Goal: Communication & Community: Participate in discussion

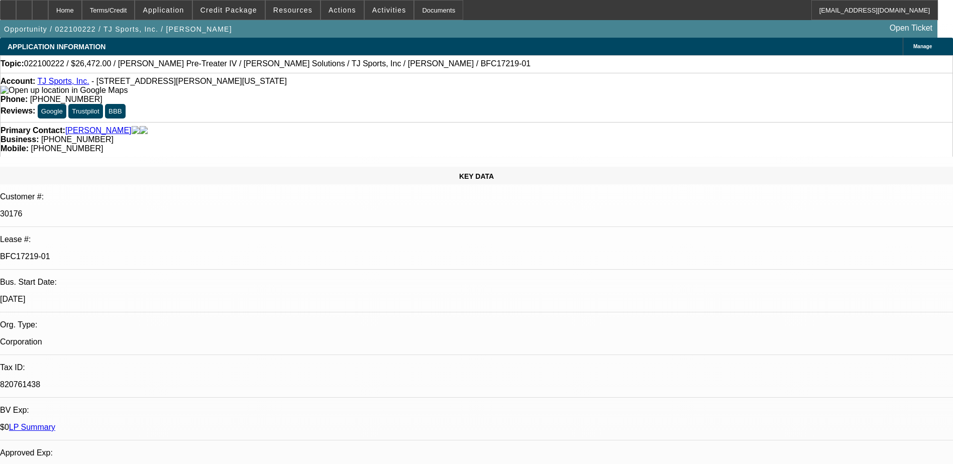
select select "0"
select select "2"
select select "0"
select select "2"
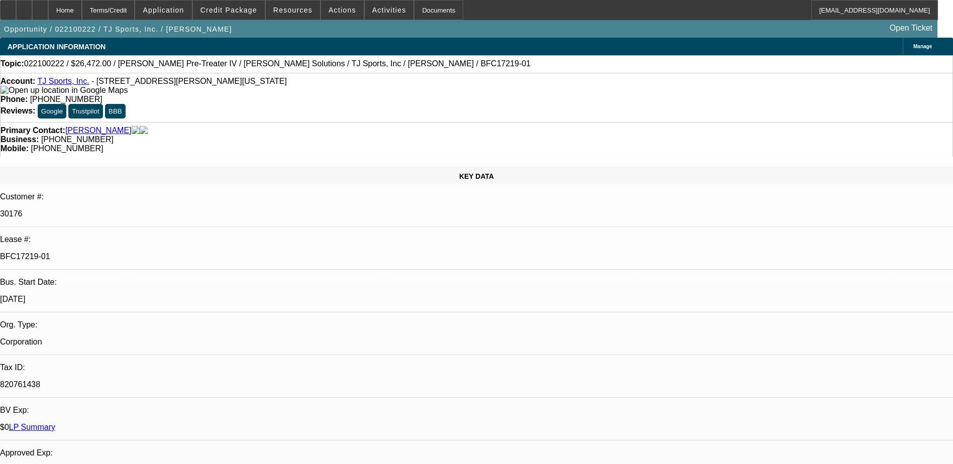
select select "0"
select select "2"
select select "0"
select select "2"
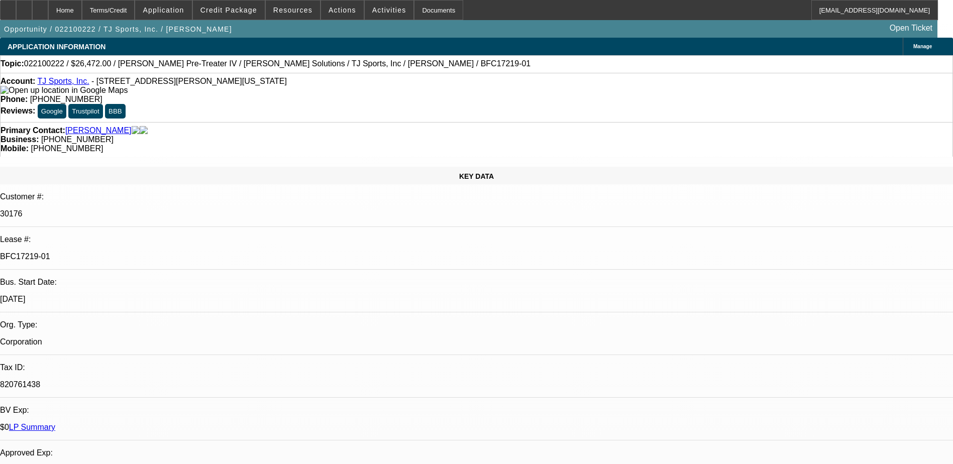
scroll to position [1357, 0]
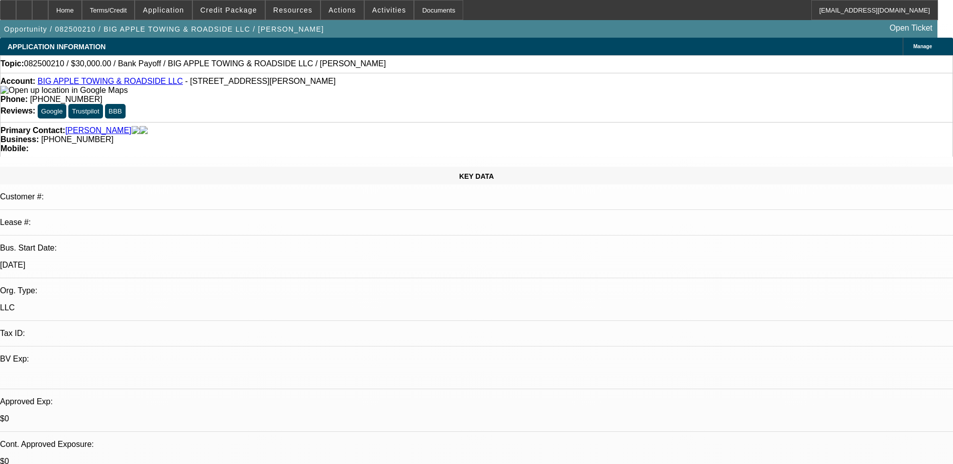
select select "0"
select select "2"
select select "0"
select select "6"
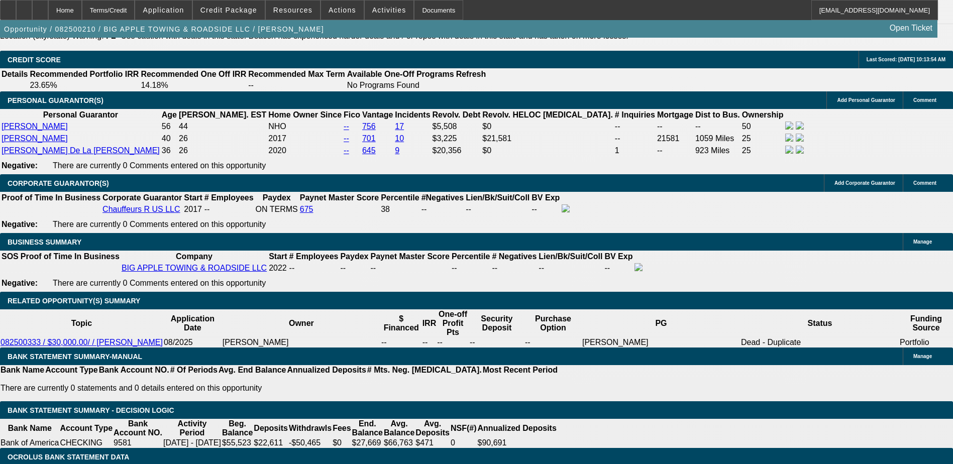
scroll to position [1457, 0]
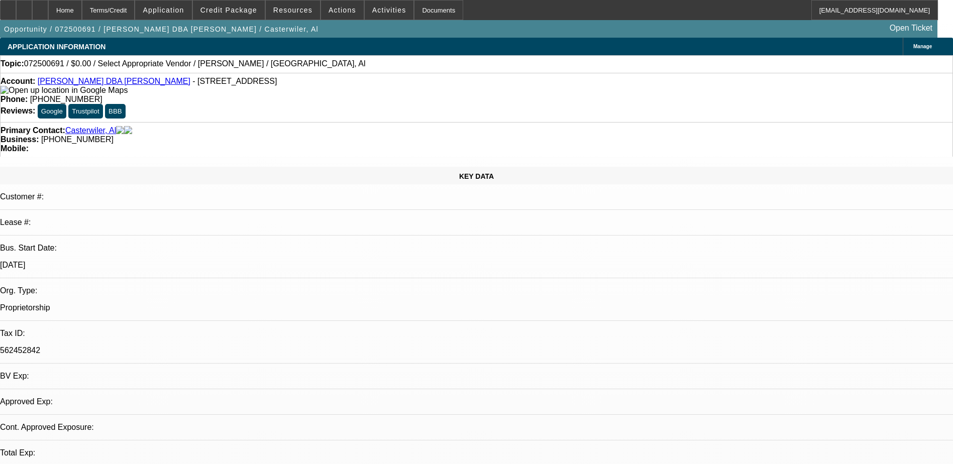
select select "0"
select select "2"
select select "0.1"
select select "4"
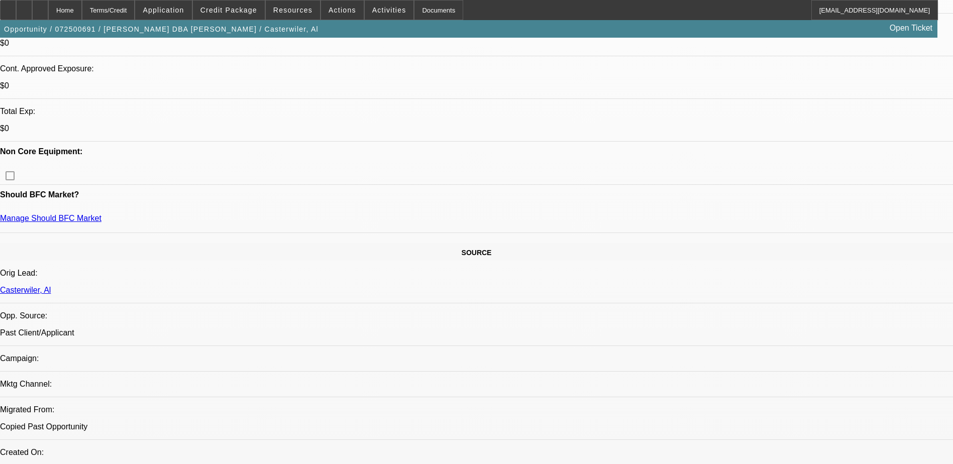
scroll to position [402, 0]
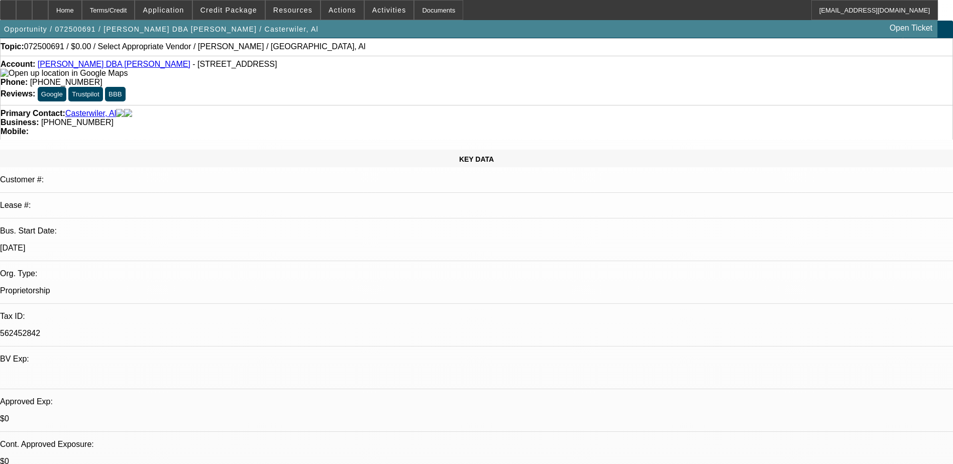
scroll to position [0, 0]
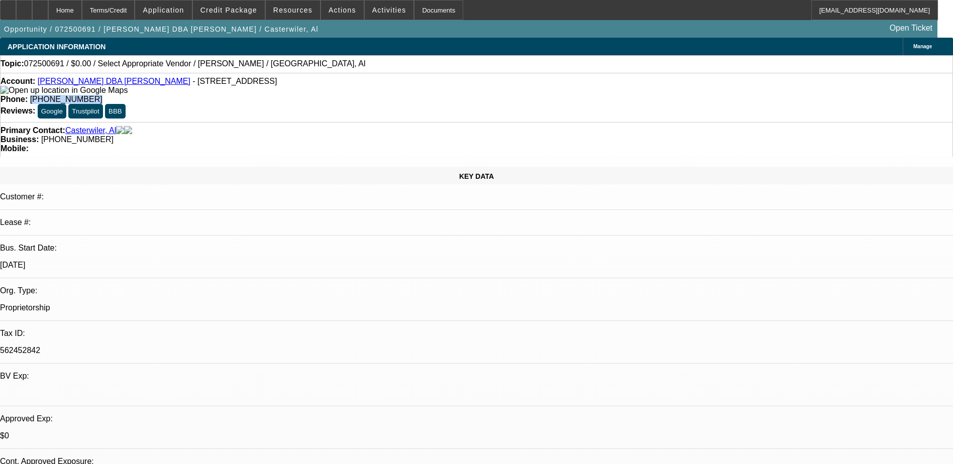
drag, startPoint x: 403, startPoint y: 87, endPoint x: 349, endPoint y: 86, distance: 54.3
click at [349, 95] on div "Phone: (724) 396-7518" at bounding box center [477, 99] width 952 height 9
copy span "(724) 396-7518"
click at [66, 104] on button "Google" at bounding box center [52, 111] width 29 height 15
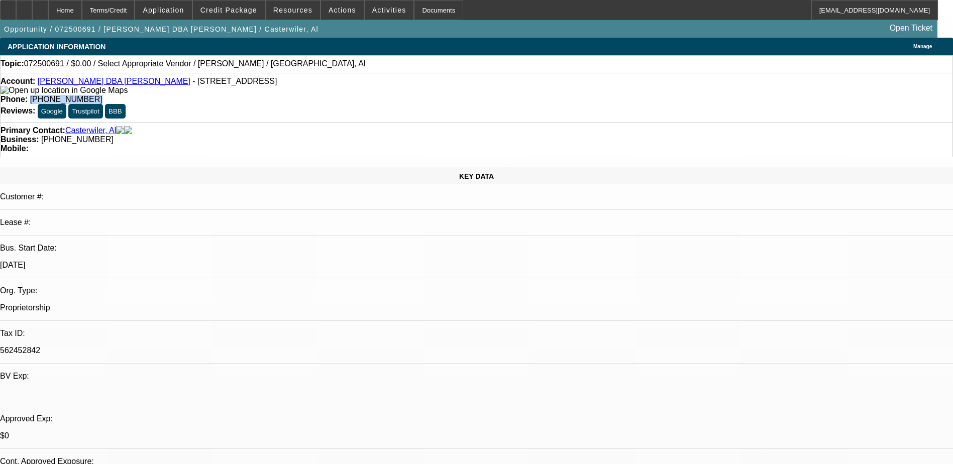
radio input "true"
type textarea "heading to a dr apt, wants a cb next wk"
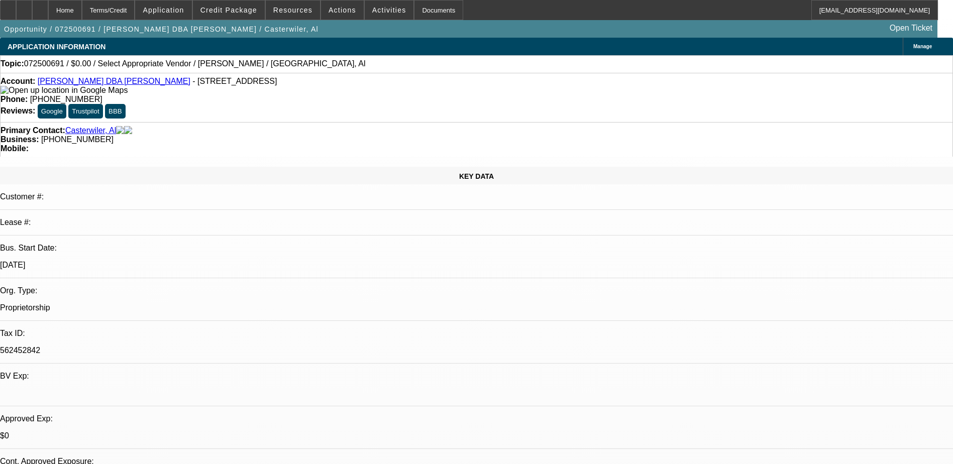
radio input "true"
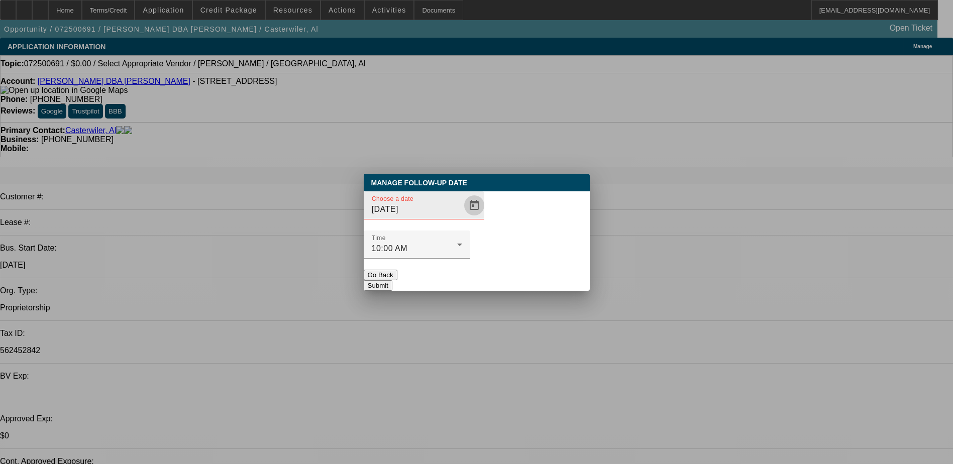
click at [462, 218] on span "Open calendar" at bounding box center [474, 205] width 24 height 24
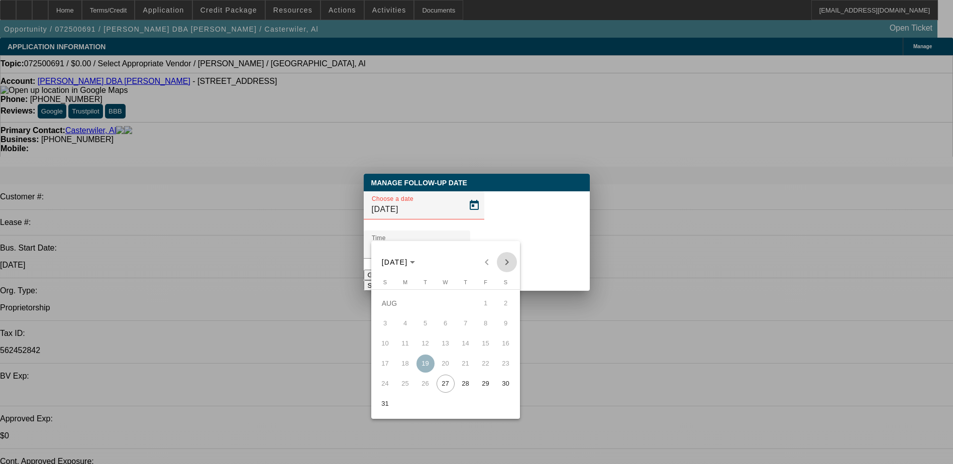
click at [504, 261] on span "Next month" at bounding box center [507, 262] width 20 height 20
click at [408, 325] on span "1" at bounding box center [405, 324] width 18 height 18
type input "9/1/2025"
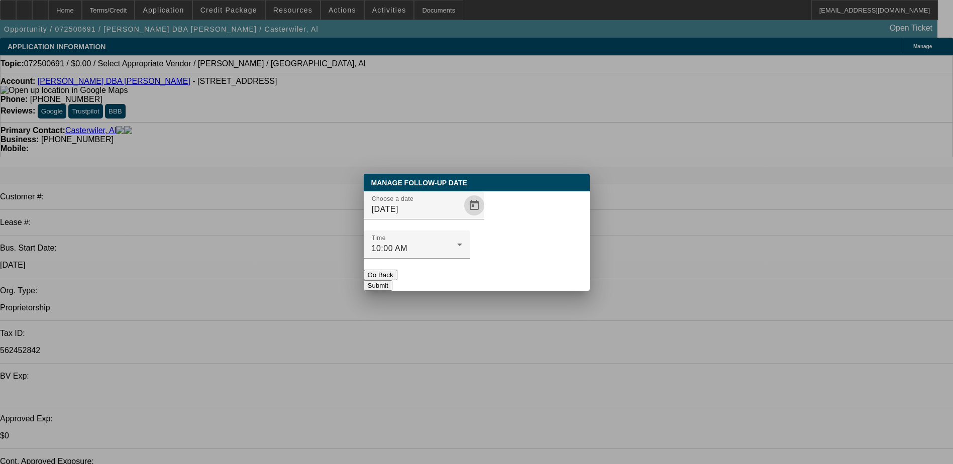
click at [392, 280] on button "Submit" at bounding box center [378, 285] width 29 height 11
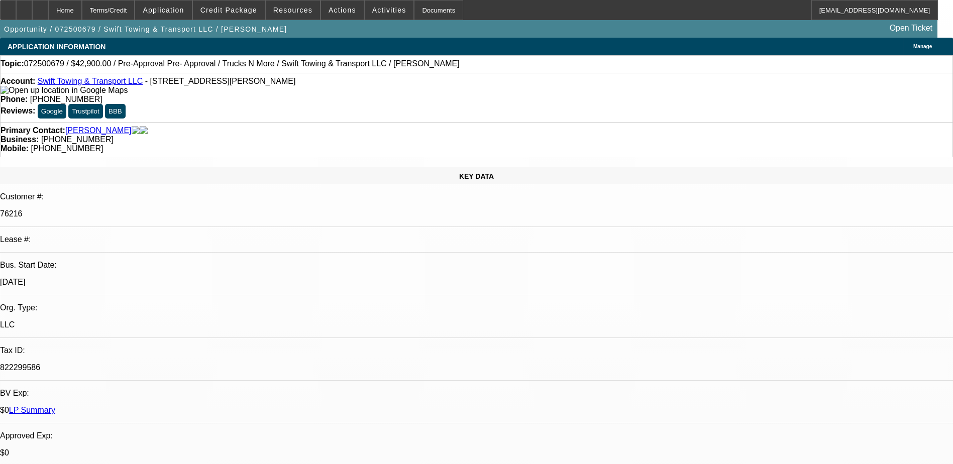
select select "0"
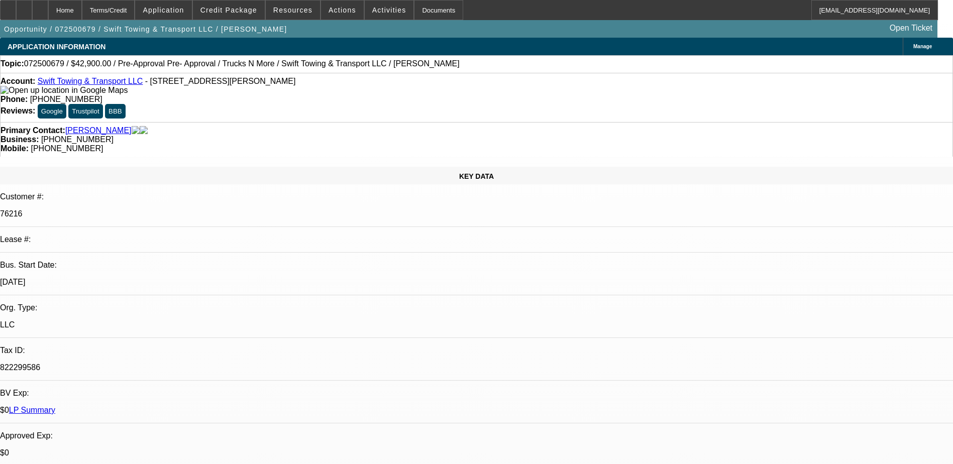
select select "0"
select select "1"
select select "2"
select select "6"
select select "1"
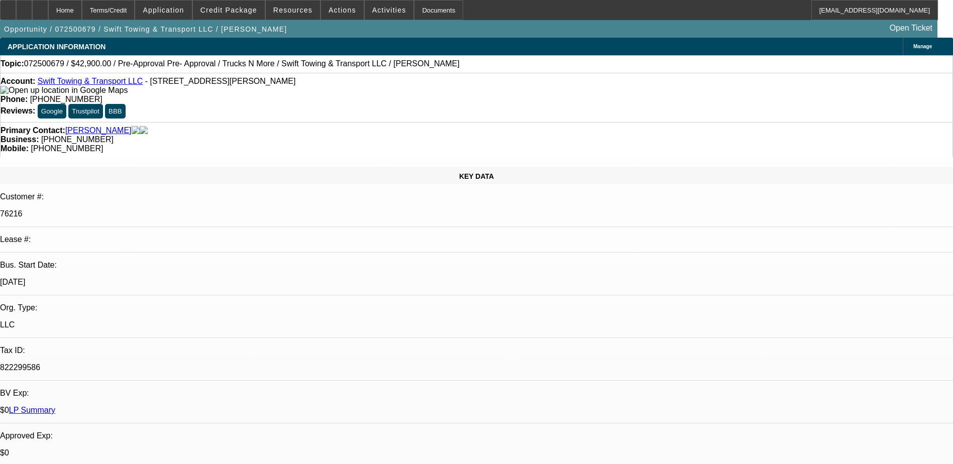
select select "2"
select select "6"
click at [86, 88] on div "Account: Swift Towing & Transport LLC - 77 Hilltop Rd, Howell, NJ 07731" at bounding box center [477, 86] width 952 height 18
click at [92, 83] on link "Swift Towing & Transport LLC" at bounding box center [91, 81] width 106 height 9
drag, startPoint x: 418, startPoint y: 108, endPoint x: 358, endPoint y: 117, distance: 60.5
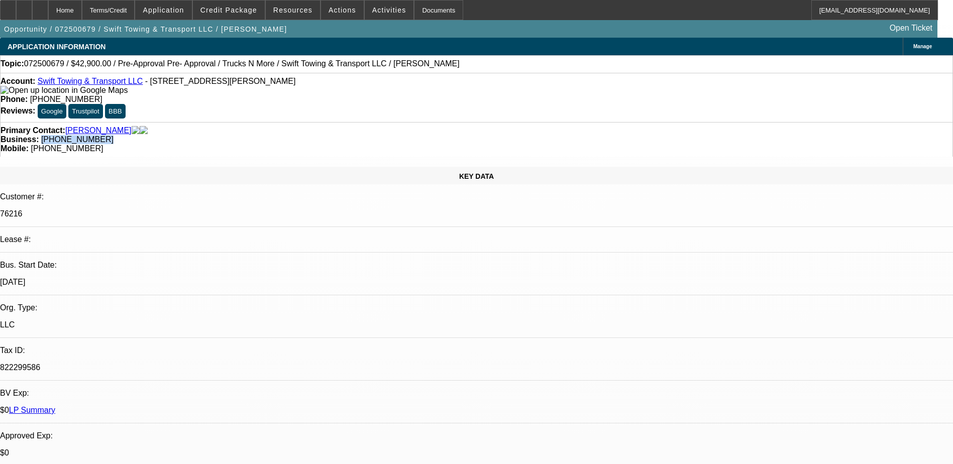
click at [358, 122] on div "Primary Contact: Rodriguez, Kervin Business: (347) 962-1672 Mobile: (848) 222-1…" at bounding box center [476, 139] width 953 height 35
copy span "(347) 962-1672"
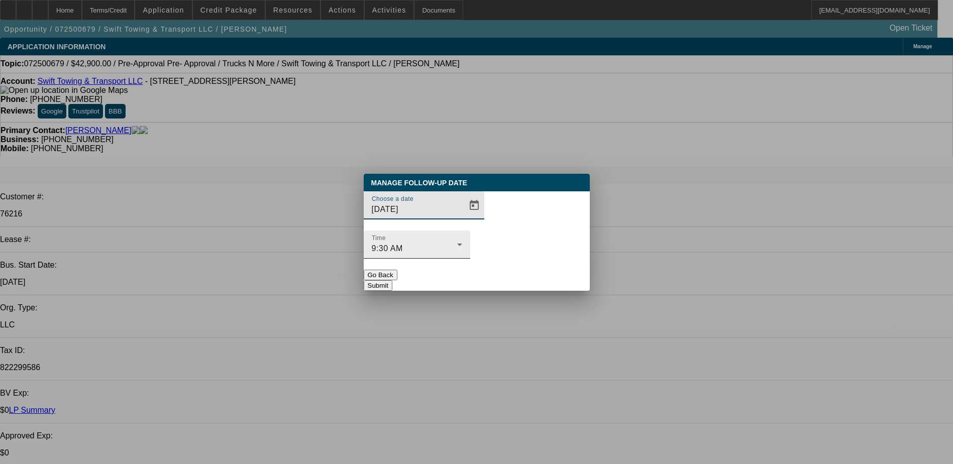
click at [457, 243] on div "9:30 AM" at bounding box center [414, 249] width 85 height 12
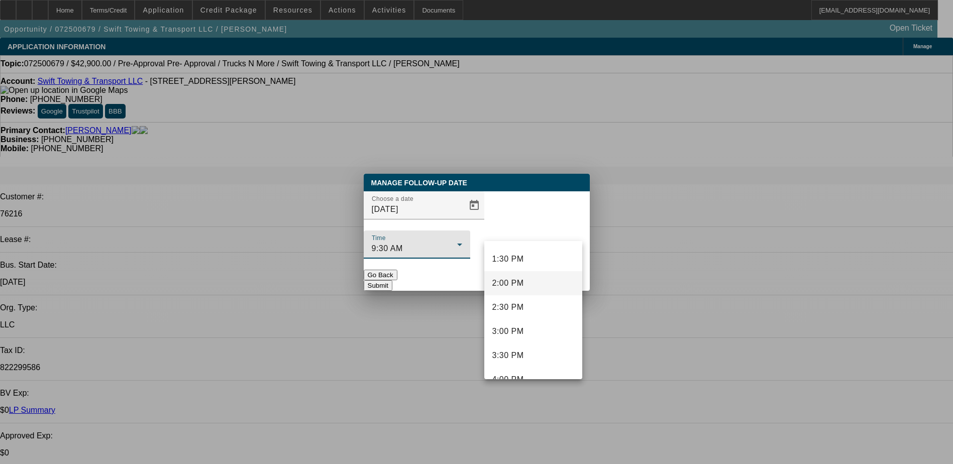
scroll to position [650, 0]
click at [520, 326] on span "3:00 PM" at bounding box center [508, 331] width 32 height 12
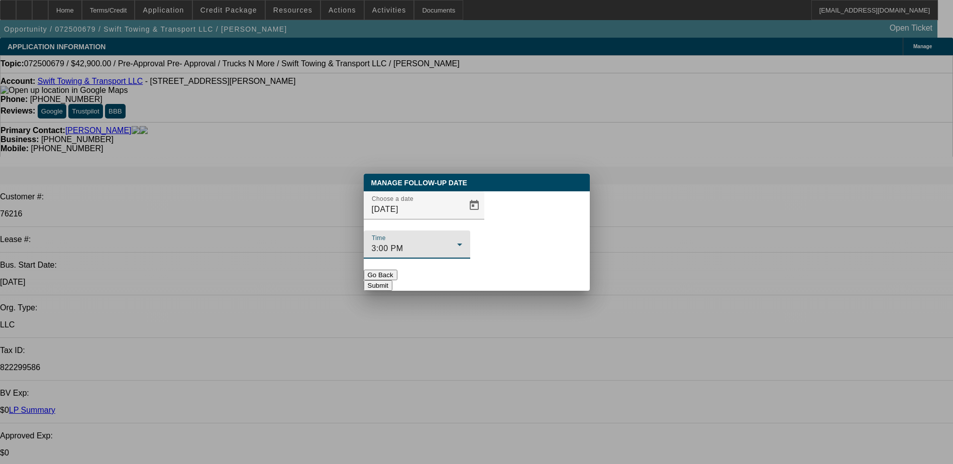
click at [392, 280] on button "Submit" at bounding box center [378, 285] width 29 height 11
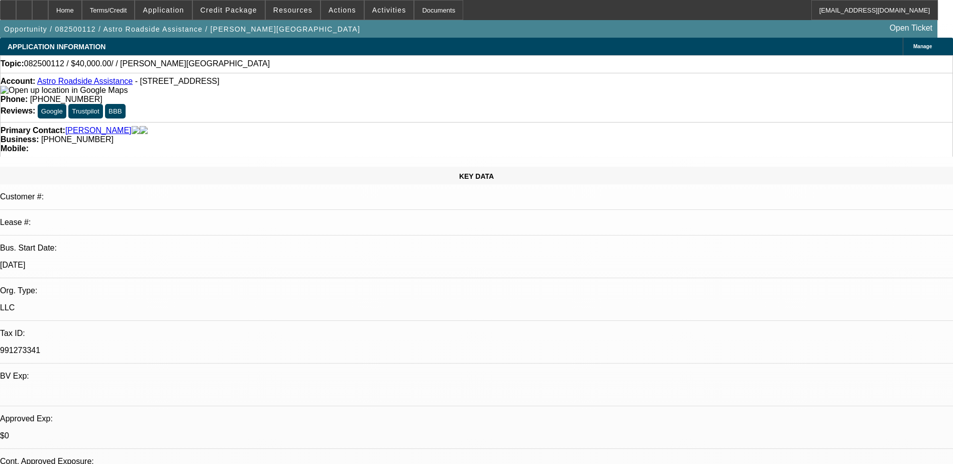
select select "0"
select select "2"
select select "0.1"
select select "4"
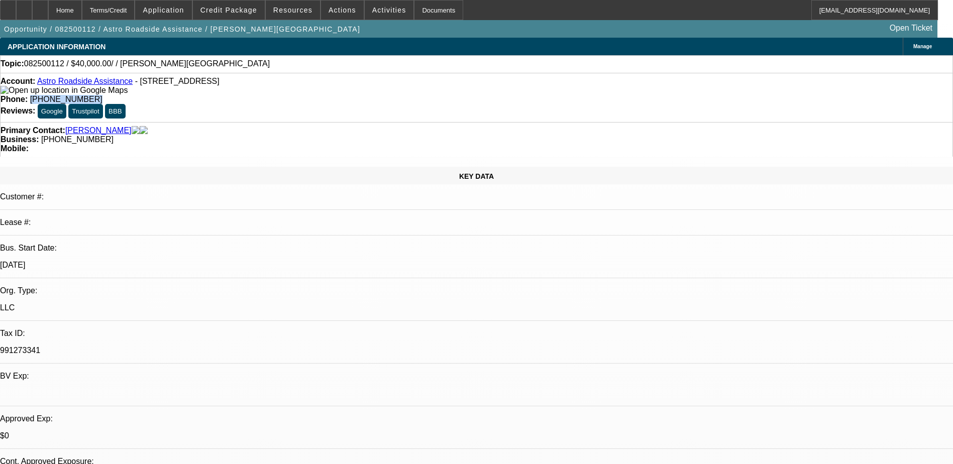
drag, startPoint x: 399, startPoint y: 85, endPoint x: 350, endPoint y: 89, distance: 49.4
click at [350, 89] on div "Account: Astro Roadside Assistance - [STREET_ADDRESS] Phone: [PHONE_NUMBER] Rev…" at bounding box center [476, 97] width 953 height 49
copy span "[PHONE_NUMBER]"
click at [83, 85] on link "Astro Roadside Assistance" at bounding box center [84, 81] width 95 height 9
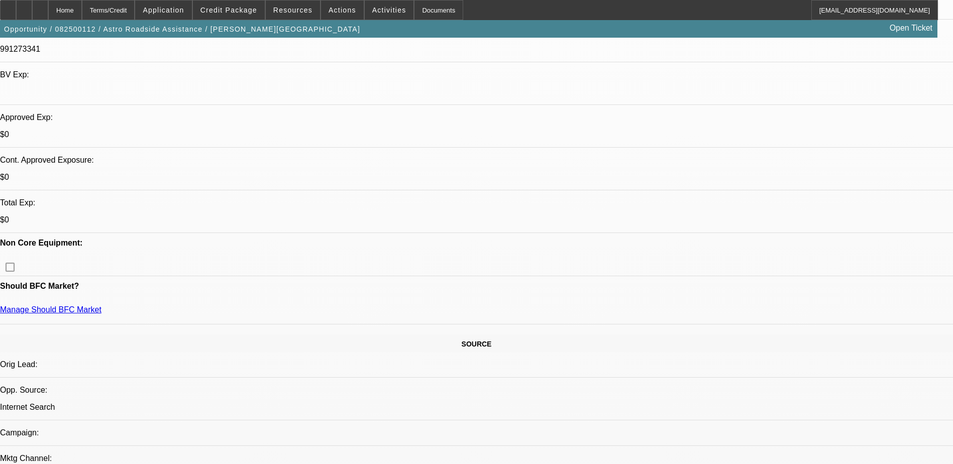
scroll to position [100, 0]
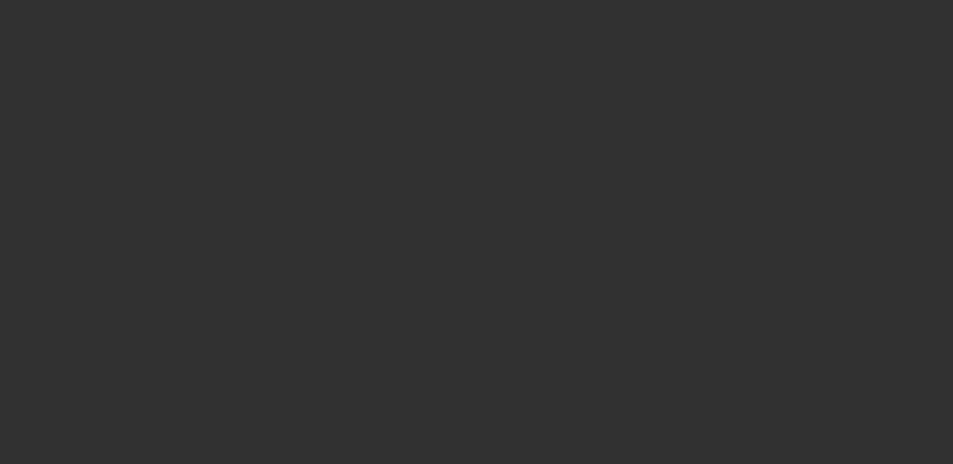
scroll to position [0, 0]
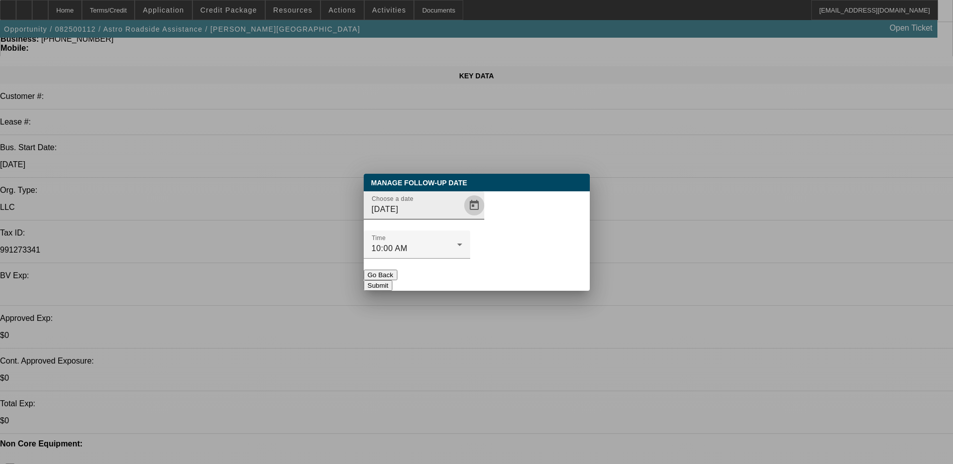
click at [462, 218] on span "Open calendar" at bounding box center [474, 205] width 24 height 24
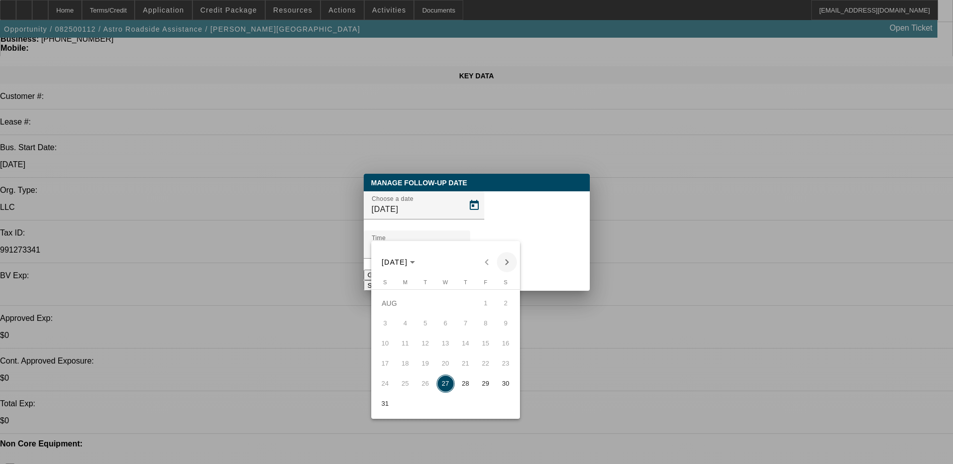
click at [508, 259] on span "Next month" at bounding box center [507, 262] width 20 height 20
click at [440, 332] on span "3" at bounding box center [446, 324] width 18 height 18
type input "9/3/2025"
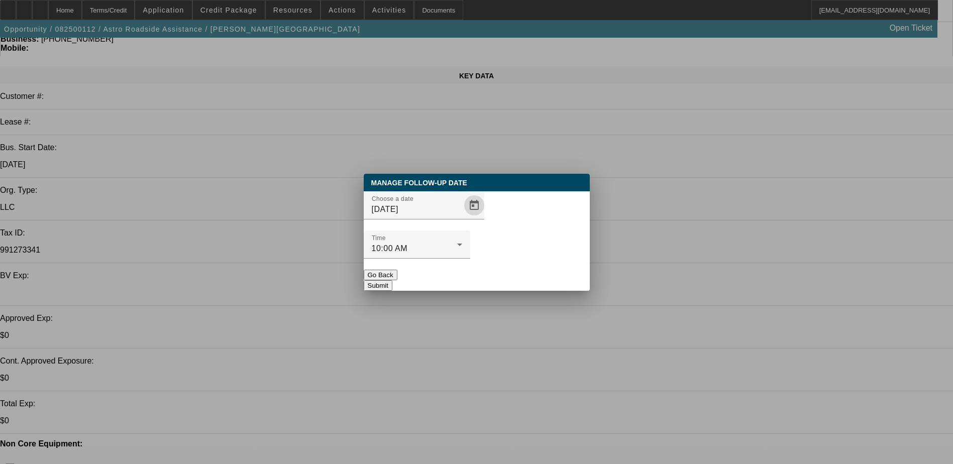
click at [392, 280] on button "Submit" at bounding box center [378, 285] width 29 height 11
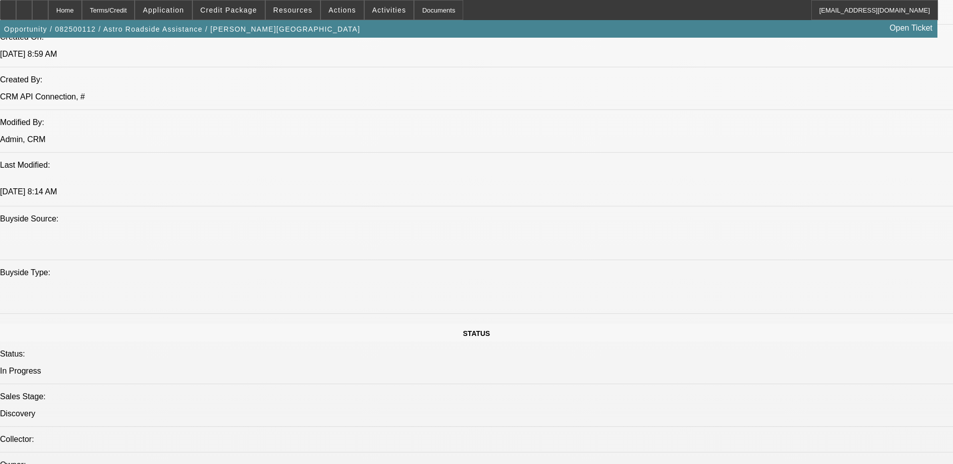
scroll to position [804, 0]
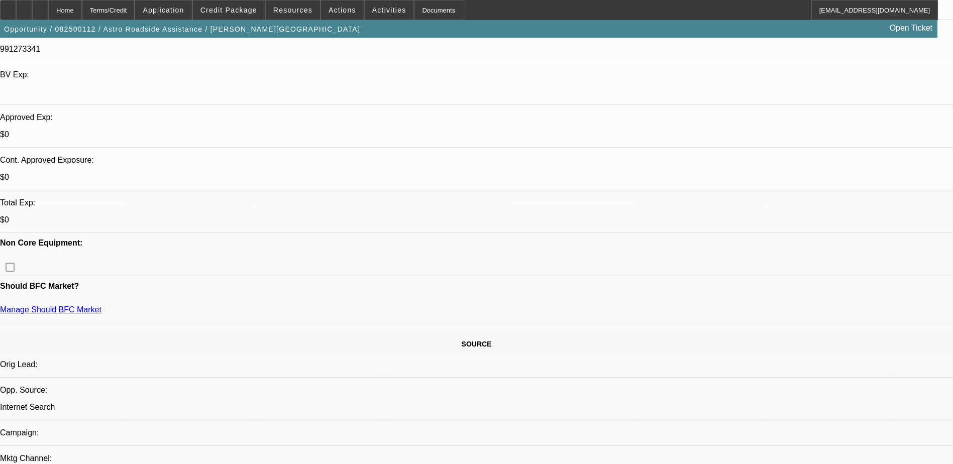
scroll to position [50, 0]
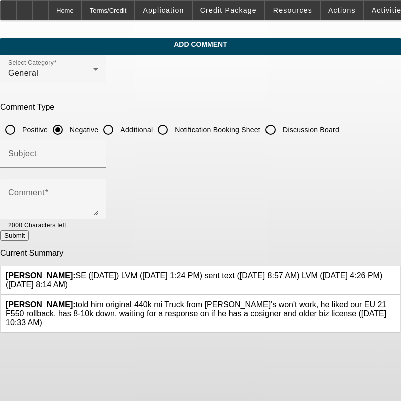
drag, startPoint x: 110, startPoint y: 279, endPoint x: 89, endPoint y: 269, distance: 23.2
click at [89, 271] on div "[PERSON_NAME]: SE ([DATE]) LVM ([DATE] 1:24 PM) sent text ([DATE] 8:57 AM) LVM …" at bounding box center [201, 280] width 390 height 18
copy span "SE ([DATE]) LVM ([DATE] 1:24 PM) sent text ([DATE] 8:57 AM) LVM ([DATE] 4:26 PM…"
click at [396, 271] on icon at bounding box center [396, 271] width 0 height 0
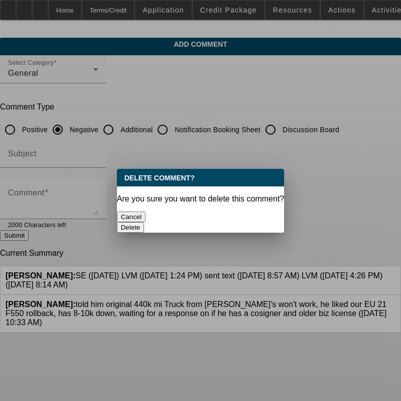
click at [145, 222] on button "Delete" at bounding box center [131, 227] width 28 height 11
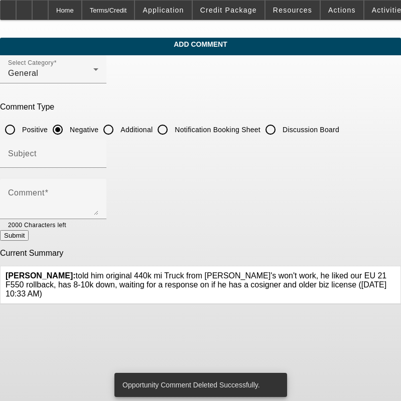
click at [281, 130] on input "Discussion Board" at bounding box center [271, 130] width 20 height 20
radio input "true"
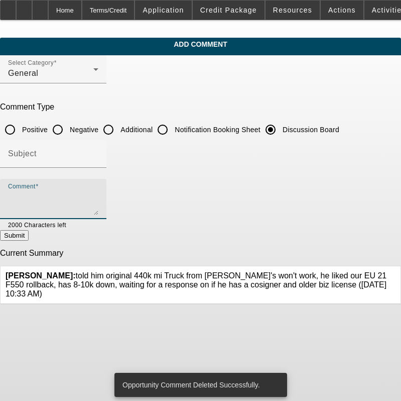
click at [98, 195] on textarea "Comment" at bounding box center [53, 203] width 90 height 24
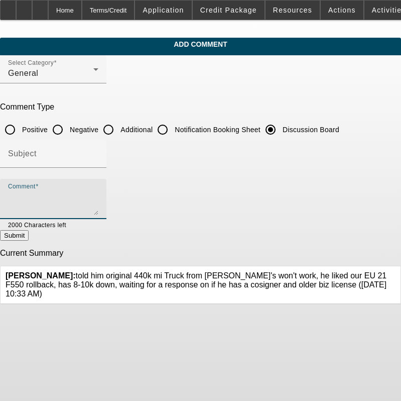
paste textarea "SE ([DATE]) LVM ([DATE] 1:24 PM) sent text ([DATE] 8:57 AM) LVM ([DATE] 4:26 PM…"
click at [29, 199] on textarea "SE ([DATE]) LVM ([DATE] 1:24 PM) sent text ([DATE] 8:57 AM) LVM ([DATE] 4:26 PM…" at bounding box center [53, 203] width 90 height 24
click at [98, 197] on textarea "LVM sent text ([DATE]), SE ([DATE]) LVM ([DATE] 1:24 PM) sent text ([DATE] 8:57…" at bounding box center [53, 203] width 90 height 24
click at [98, 194] on textarea "LVM sent text ([DATE]), SE ([DATE]; LVM ([DATE] 1:24 PM) sent text ([DATE] 8:57…" at bounding box center [53, 203] width 90 height 24
click at [98, 195] on textarea "LVM sent text ([DATE]); SE ([DATE]; LVM ([DATE] 1:24 PM) sent text ([DATE] 8:57…" at bounding box center [53, 203] width 90 height 24
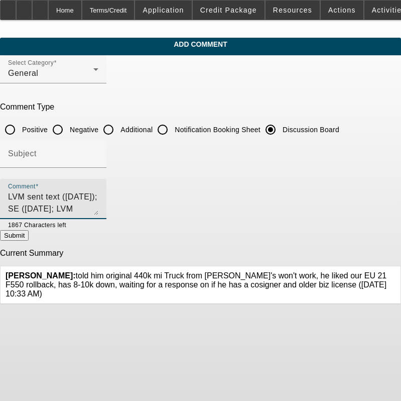
click at [98, 194] on textarea "LVM sent text ([DATE]); SE ([DATE]; LVM ([DATE] 1:24 PM); sent text ([DATE] 8:5…" at bounding box center [53, 203] width 90 height 24
click at [82, 209] on textarea "LVM sent text ([DATE]); SE ([DATE]; LVM ([DATE] 1:24 PM); sent text ([DATE] 8:5…" at bounding box center [53, 203] width 90 height 24
click at [98, 195] on textarea "LVM sent text ([DATE]); SE ([DATE]; LVM ([DATE] 1:24 PM); sent text ([DATE] 8:5…" at bounding box center [53, 203] width 90 height 24
click at [98, 196] on textarea "LVM sent text ([DATE]); SE ([DATE]); LVM ([DATE] 1:24 PM); sent text ([DATE] 8:…" at bounding box center [53, 203] width 90 height 24
click at [98, 197] on textarea "LVM sent text ([DATE]); SE ([DATE]); LVM ([DATE]); sent text ([DATE] 8:57 AM); …" at bounding box center [53, 203] width 90 height 24
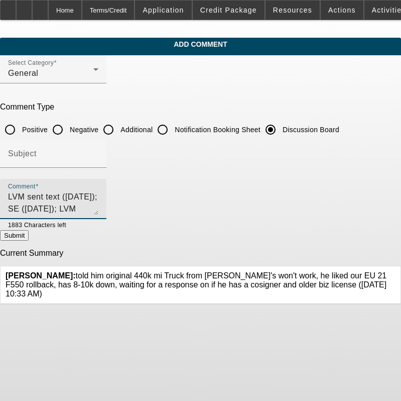
click at [98, 199] on textarea "LVM sent text ([DATE]); SE ([DATE]); LVM ([DATE]); sent text ([DATE]); LVM ([DA…" at bounding box center [53, 203] width 90 height 24
click at [98, 191] on textarea "LVM sent text ([DATE]); SE ([DATE]); LVM ([DATE]); sent text ([DATE]); LVM ([DA…" at bounding box center [53, 203] width 90 height 24
type textarea "LVM sent text ([DATE]); SE ([DATE]); LVM ([DATE]); sent text ([DATE]); LVM ([DA…"
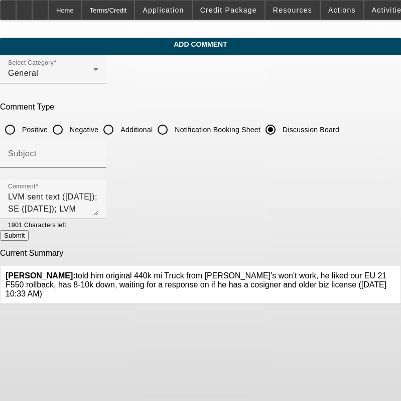
click at [29, 234] on button "Submit" at bounding box center [14, 235] width 29 height 11
radio input "true"
